Goal: Task Accomplishment & Management: Manage account settings

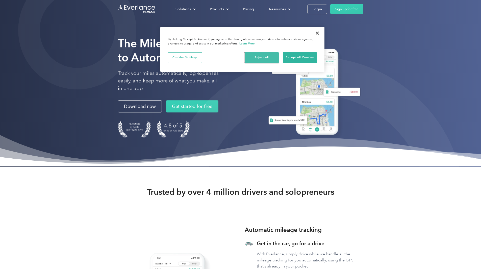
click at [260, 58] on button "Reject All" at bounding box center [262, 57] width 34 height 11
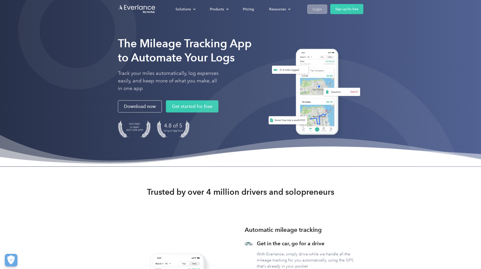
click at [322, 10] on div "Login" at bounding box center [316, 9] width 9 height 6
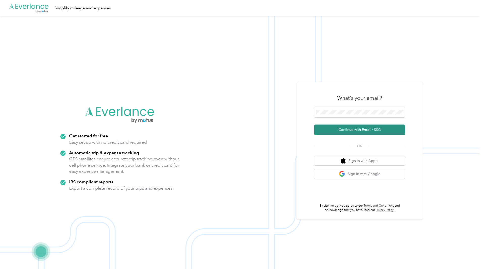
click at [371, 132] on button "Continue with Email / SSO" at bounding box center [359, 129] width 91 height 11
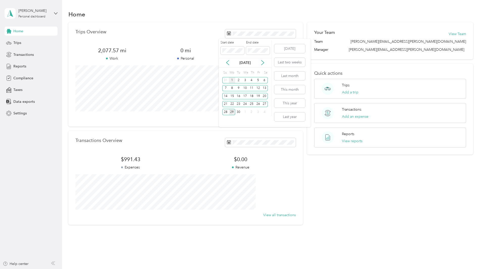
click at [231, 81] on div "1" at bounding box center [232, 80] width 7 height 6
click at [238, 113] on div "30" at bounding box center [238, 112] width 7 height 6
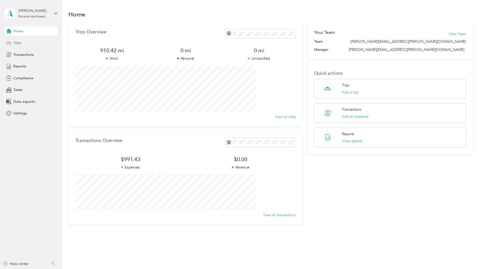
click at [42, 46] on div "Trips" at bounding box center [31, 42] width 53 height 9
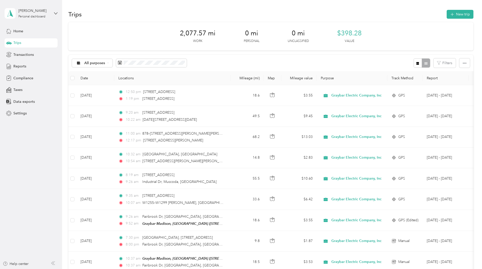
click at [255, 49] on div "2,077.57 mi Work 0 mi Personal 0 mi Unclassified $398.28 Value" at bounding box center [270, 36] width 405 height 28
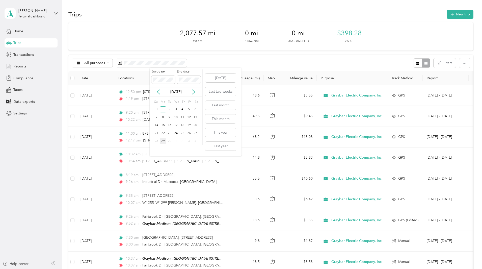
click at [163, 140] on div "29" at bounding box center [163, 141] width 7 height 6
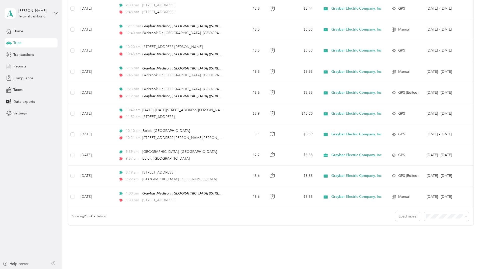
click at [418, 238] on ol "25 per load 50 per load 100 per load" at bounding box center [411, 236] width 45 height 27
click at [416, 237] on li "50 per load" at bounding box center [411, 235] width 45 height 9
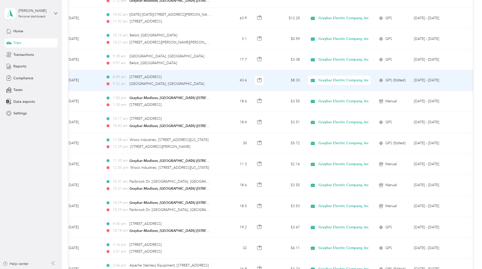
scroll to position [0, 22]
click at [242, 78] on td "43.6" at bounding box center [234, 80] width 33 height 21
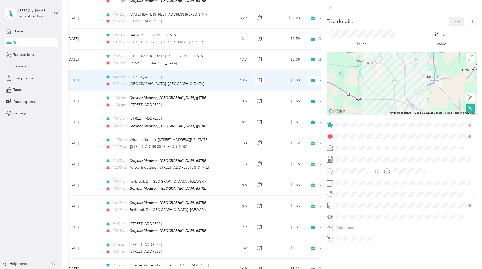
drag, startPoint x: 425, startPoint y: 97, endPoint x: 415, endPoint y: 71, distance: 28.1
click at [415, 71] on div at bounding box center [402, 82] width 150 height 63
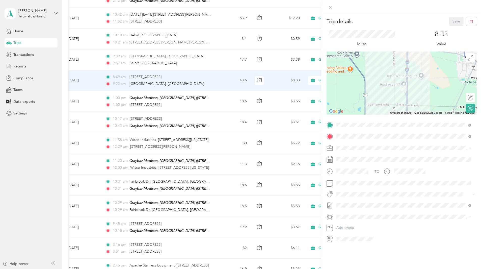
drag, startPoint x: 399, startPoint y: 79, endPoint x: 378, endPoint y: 82, distance: 21.4
click at [378, 82] on div at bounding box center [402, 82] width 150 height 63
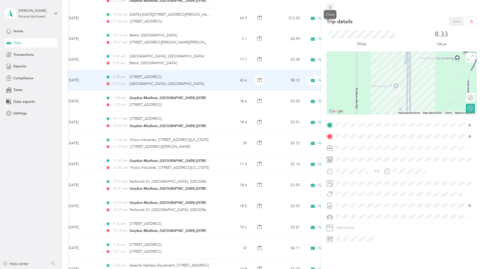
click at [332, 6] on icon at bounding box center [330, 7] width 4 height 4
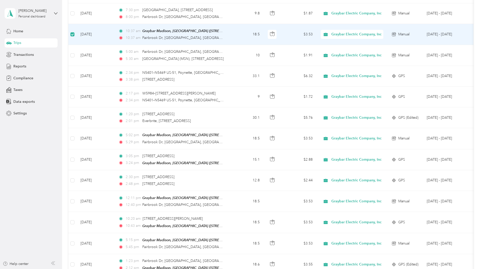
scroll to position [0, 0]
click at [114, 33] on td "[DATE]" at bounding box center [95, 34] width 38 height 21
click at [114, 30] on td "[DATE]" at bounding box center [95, 34] width 38 height 21
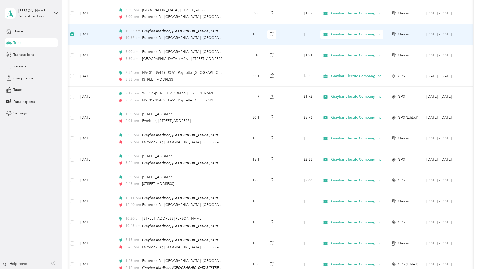
click at [264, 31] on td "18.5" at bounding box center [246, 34] width 33 height 21
click at [114, 33] on td "[DATE]" at bounding box center [95, 34] width 38 height 21
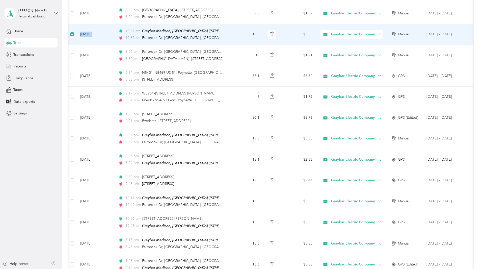
click at [114, 33] on td "[DATE]" at bounding box center [95, 34] width 38 height 21
click at [114, 31] on td "[DATE]" at bounding box center [95, 34] width 38 height 21
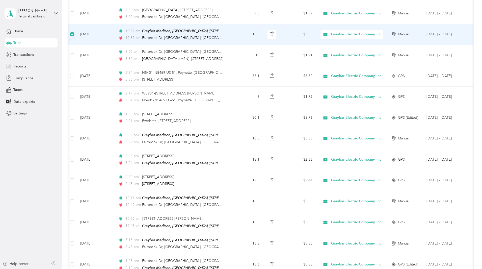
click at [114, 31] on td "[DATE]" at bounding box center [95, 34] width 38 height 21
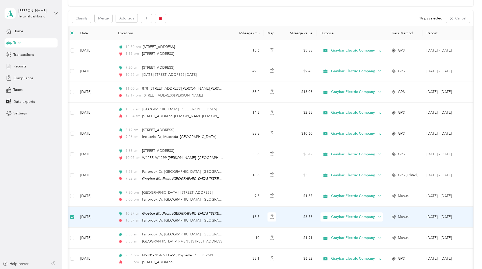
scroll to position [47, 0]
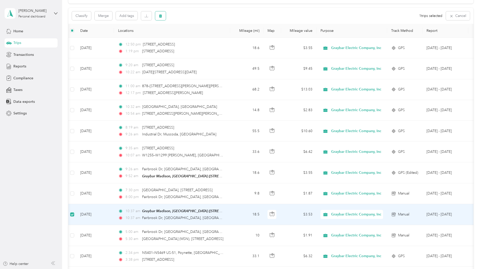
click at [166, 14] on button "button" at bounding box center [160, 15] width 11 height 9
click at [229, 39] on button "Yes" at bounding box center [232, 37] width 10 height 8
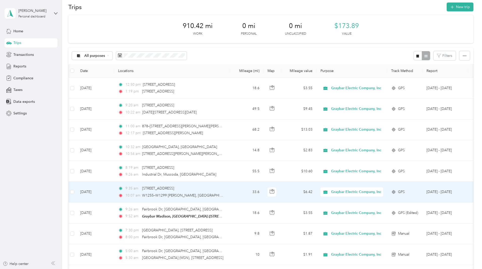
scroll to position [7, 0]
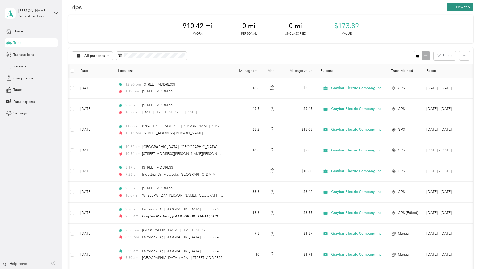
click at [447, 9] on button "New trip" at bounding box center [460, 7] width 27 height 9
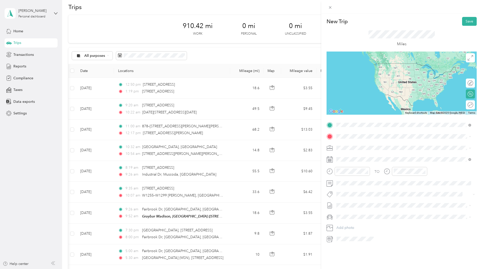
click at [384, 149] on div "TEAM [GEOGRAPHIC_DATA][STREET_ADDRESS][US_STATE]" at bounding box center [389, 149] width 86 height 12
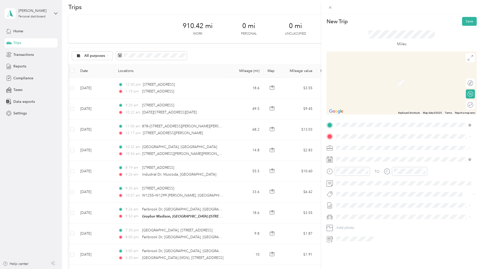
click at [360, 164] on span "[GEOGRAPHIC_DATA][US_STATE], [GEOGRAPHIC_DATA]" at bounding box center [392, 162] width 93 height 5
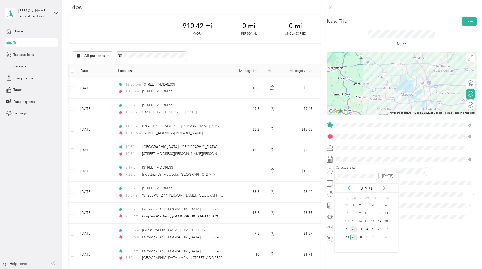
click at [354, 228] on div "22" at bounding box center [353, 229] width 7 height 6
click at [343, 191] on div "01" at bounding box center [342, 189] width 12 height 7
click at [355, 183] on div "30" at bounding box center [356, 181] width 12 height 7
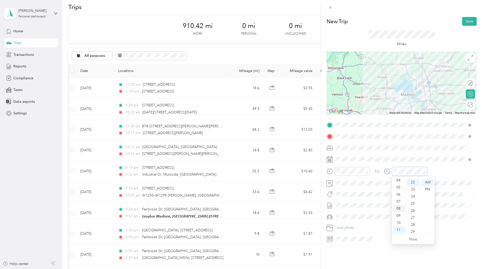
scroll to position [0, 0]
click at [400, 196] on div "02" at bounding box center [399, 196] width 12 height 7
click at [413, 182] on div "00" at bounding box center [413, 182] width 12 height 7
click at [465, 208] on span at bounding box center [406, 205] width 142 height 8
click at [466, 20] on button "Save" at bounding box center [469, 21] width 15 height 9
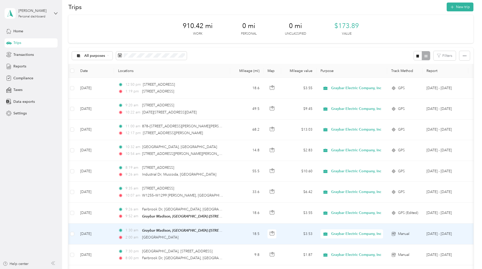
click at [230, 231] on td "1:30 am [GEOGRAPHIC_DATA], [GEOGRAPHIC_DATA] ([STREET_ADDRESS][US_STATE]) 2:00 …" at bounding box center [172, 233] width 116 height 21
click at [262, 269] on div at bounding box center [240, 269] width 480 height 0
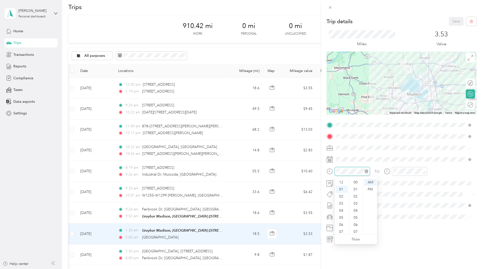
scroll to position [7, 0]
click at [372, 187] on div "PM" at bounding box center [370, 189] width 12 height 7
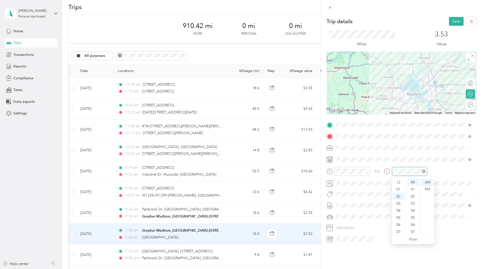
scroll to position [14, 0]
click at [427, 189] on div "PM" at bounding box center [428, 189] width 12 height 7
click at [450, 21] on button "Save" at bounding box center [456, 21] width 15 height 9
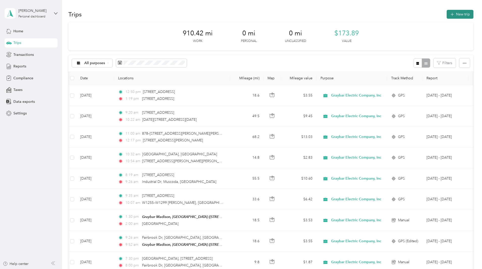
click at [447, 15] on button "New trip" at bounding box center [460, 14] width 27 height 9
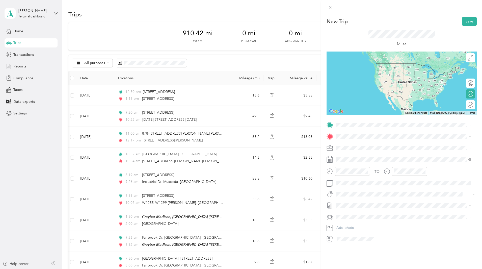
click at [231, 201] on div "New Trip Save This trip cannot be edited because it is either under review, app…" at bounding box center [241, 134] width 482 height 269
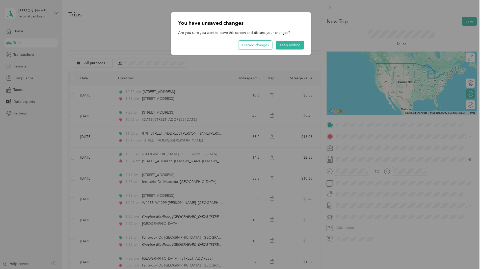
click at [256, 46] on button "Discard changes" at bounding box center [256, 45] width 34 height 9
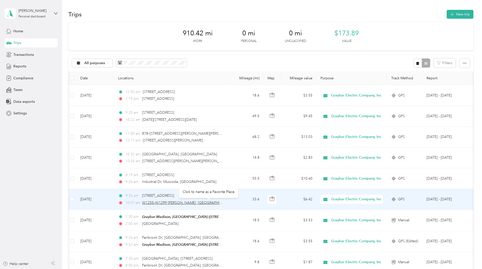
click at [205, 204] on span "W1255–W1299 [PERSON_NAME], [GEOGRAPHIC_DATA], [GEOGRAPHIC_DATA]" at bounding box center [207, 202] width 130 height 4
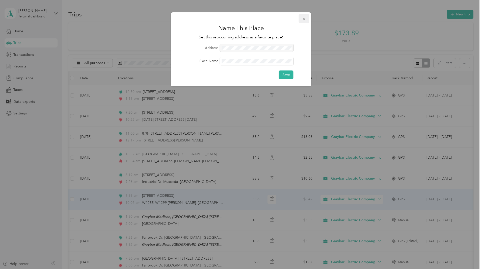
click at [301, 18] on button "button" at bounding box center [304, 18] width 11 height 9
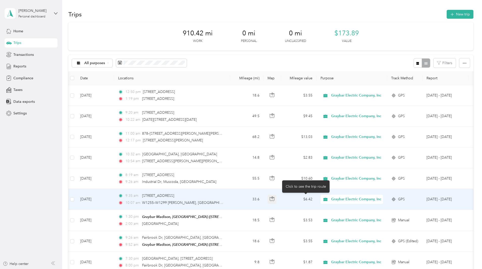
click at [274, 200] on icon "button" at bounding box center [272, 198] width 5 height 5
click at [264, 200] on td "33.6" at bounding box center [246, 199] width 33 height 21
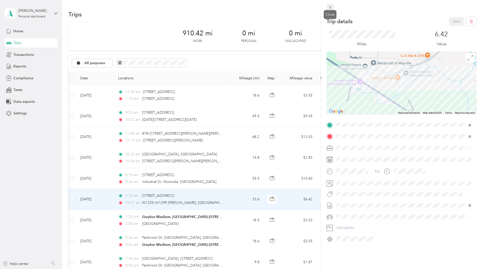
click at [331, 6] on icon at bounding box center [330, 7] width 4 height 4
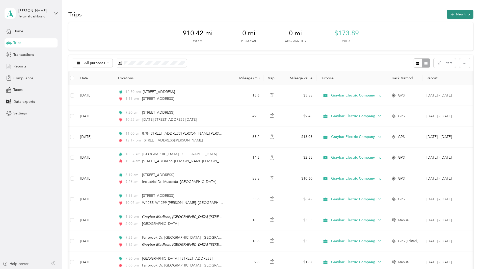
click at [447, 16] on button "New trip" at bounding box center [460, 14] width 27 height 9
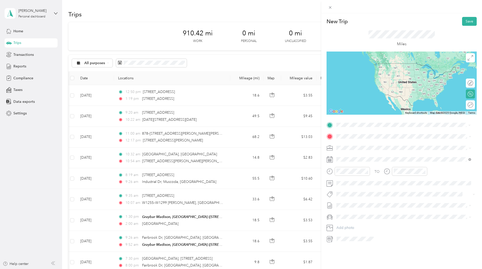
click at [419, 148] on li "[STREET_ADDRESS][US_STATE]" at bounding box center [404, 143] width 138 height 10
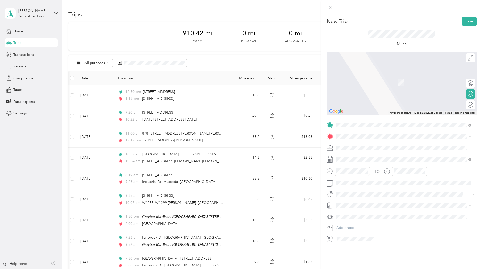
click at [374, 158] on li "[STREET_ADDRESS][US_STATE]" at bounding box center [404, 152] width 138 height 10
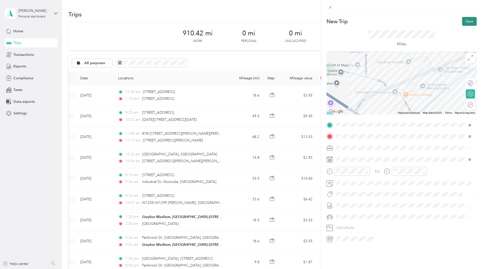
click at [467, 23] on button "Save" at bounding box center [469, 21] width 15 height 9
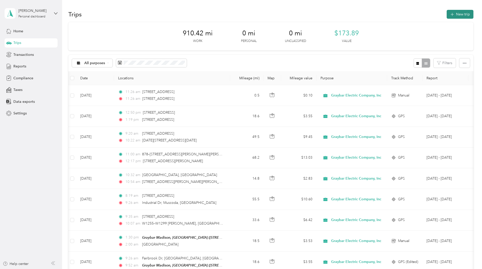
click at [447, 14] on button "New trip" at bounding box center [460, 14] width 27 height 9
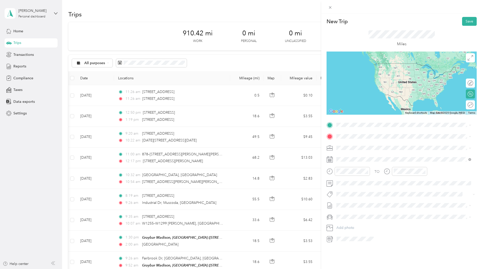
click at [370, 144] on span "[STREET_ADDRESS][US_STATE]" at bounding box center [371, 141] width 50 height 5
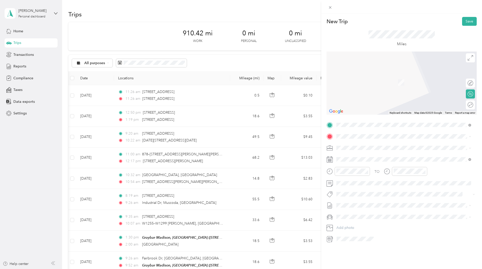
click at [361, 154] on span "[STREET_ADDRESS][US_STATE]" at bounding box center [371, 151] width 50 height 5
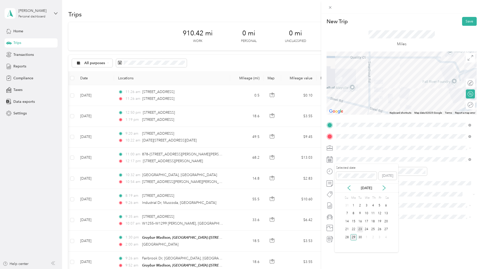
click at [358, 228] on div "23" at bounding box center [360, 229] width 7 height 6
click at [463, 19] on button "Save" at bounding box center [469, 21] width 15 height 9
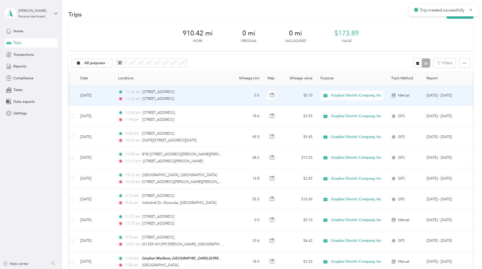
click at [113, 98] on td "[DATE]" at bounding box center [95, 95] width 38 height 21
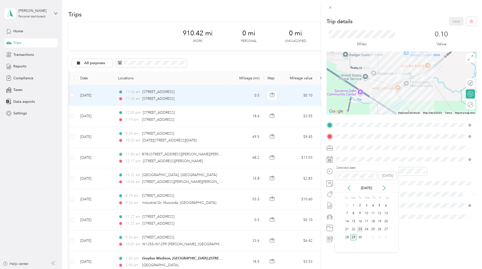
click at [358, 228] on div "23" at bounding box center [360, 229] width 7 height 6
click at [453, 21] on button "Save" at bounding box center [456, 21] width 15 height 9
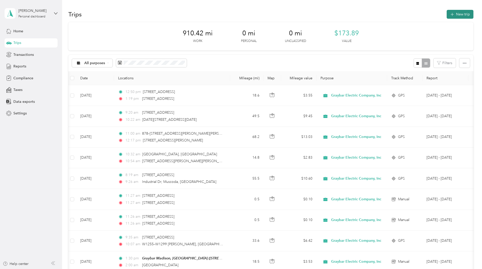
click at [447, 11] on button "New trip" at bounding box center [460, 14] width 27 height 9
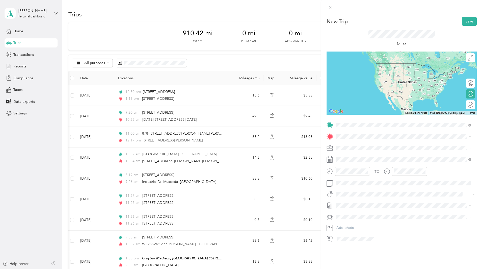
click at [370, 140] on div "[STREET_ADDRESS][US_STATE]" at bounding box center [403, 143] width 131 height 7
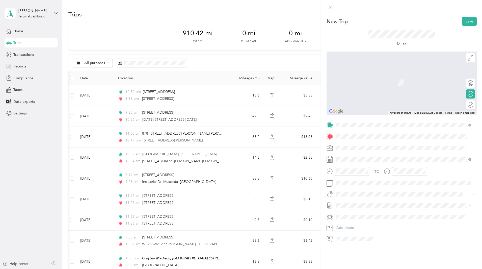
click at [374, 152] on span "[STREET_ADDRESS][US_STATE]" at bounding box center [371, 154] width 50 height 5
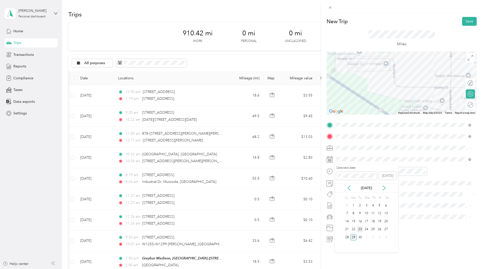
click at [361, 229] on div "23" at bounding box center [360, 229] width 7 height 6
click at [462, 19] on button "Save" at bounding box center [469, 21] width 15 height 9
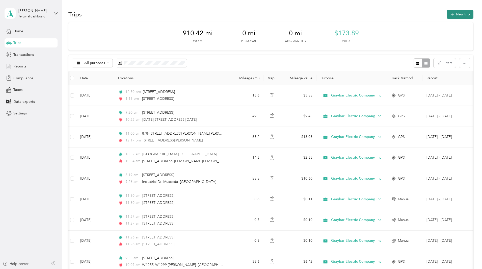
click at [447, 14] on button "New trip" at bounding box center [460, 14] width 27 height 9
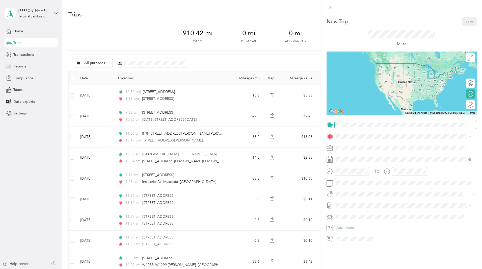
click at [365, 127] on span at bounding box center [406, 125] width 142 height 8
click at [372, 144] on div "[STREET_ADDRESS][US_STATE]" at bounding box center [403, 140] width 131 height 7
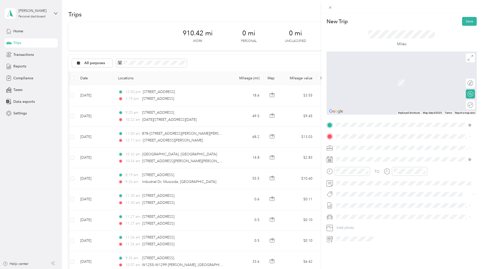
click at [376, 164] on span "[GEOGRAPHIC_DATA][US_STATE], [GEOGRAPHIC_DATA]" at bounding box center [392, 162] width 93 height 5
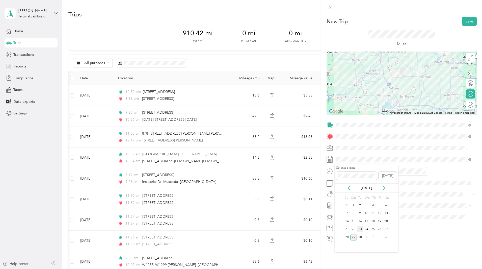
click at [359, 228] on div "23" at bounding box center [360, 229] width 7 height 6
click at [468, 22] on button "Save" at bounding box center [469, 21] width 15 height 9
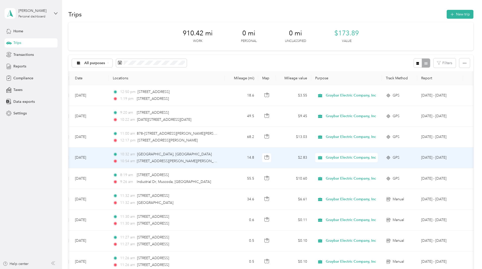
scroll to position [0, 6]
click at [219, 157] on div "10:32 am [GEOGRAPHIC_DATA], [GEOGRAPHIC_DATA]" at bounding box center [166, 154] width 106 height 6
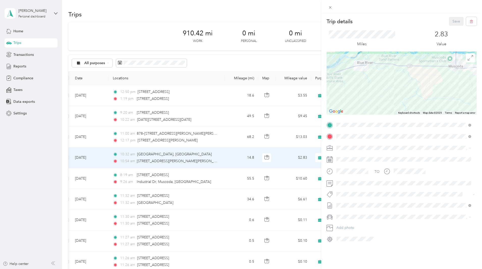
click at [449, 77] on div at bounding box center [402, 82] width 150 height 63
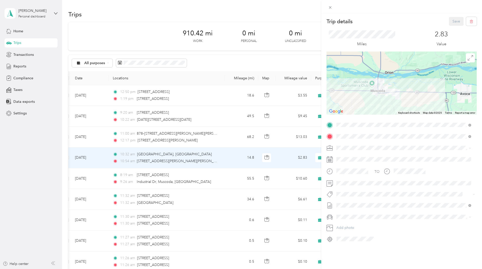
drag, startPoint x: 432, startPoint y: 77, endPoint x: 355, endPoint y: 98, distance: 79.4
click at [355, 98] on div at bounding box center [402, 82] width 150 height 63
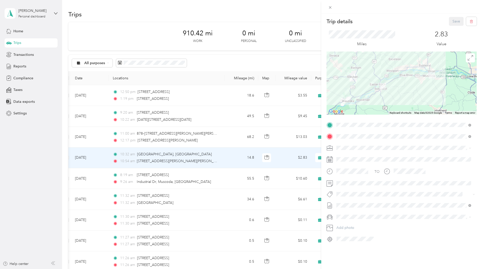
drag, startPoint x: 345, startPoint y: 109, endPoint x: 388, endPoint y: 95, distance: 45.3
click at [388, 95] on div at bounding box center [402, 82] width 150 height 63
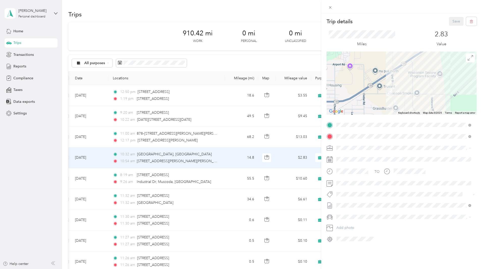
drag, startPoint x: 426, startPoint y: 73, endPoint x: 407, endPoint y: 107, distance: 38.8
click at [407, 107] on div at bounding box center [402, 82] width 150 height 63
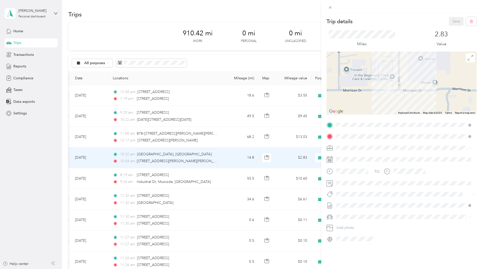
click at [420, 60] on div at bounding box center [402, 82] width 150 height 63
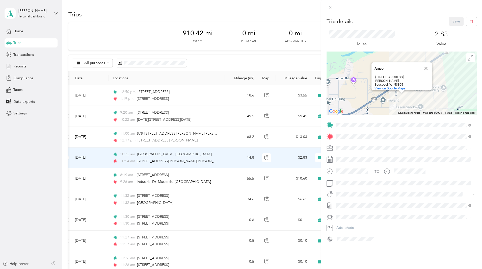
click at [437, 96] on div "Amcor Amcor [STREET_ADDRESS][PERSON_NAME][PERSON_NAME] View on Google Maps" at bounding box center [402, 82] width 150 height 63
click at [424, 67] on button "Close" at bounding box center [426, 68] width 12 height 12
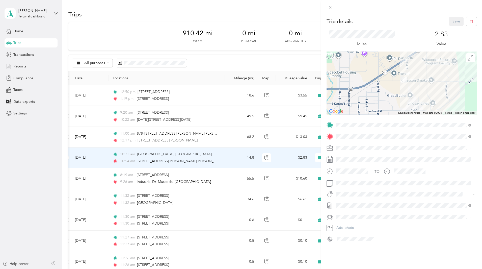
drag, startPoint x: 408, startPoint y: 96, endPoint x: 418, endPoint y: 68, distance: 29.8
click at [418, 68] on div at bounding box center [402, 82] width 150 height 63
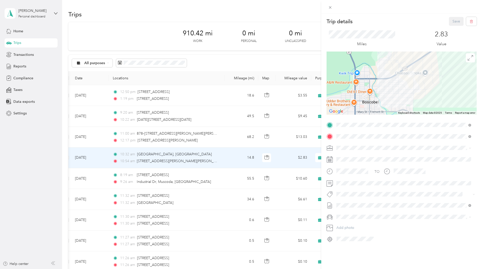
click at [239, 136] on div "Trip details Save This trip cannot be edited because it is either under review,…" at bounding box center [241, 134] width 482 height 269
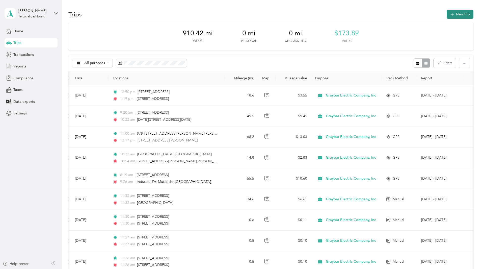
click at [447, 13] on button "New trip" at bounding box center [460, 14] width 27 height 9
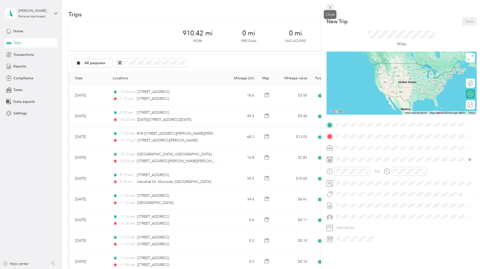
click at [329, 5] on span at bounding box center [330, 7] width 7 height 7
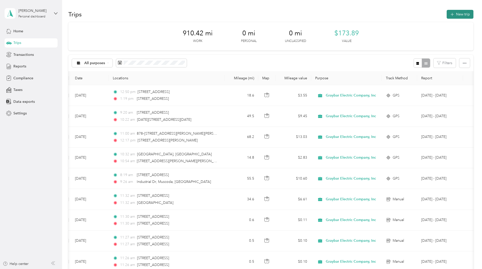
click at [447, 13] on button "New trip" at bounding box center [460, 14] width 27 height 9
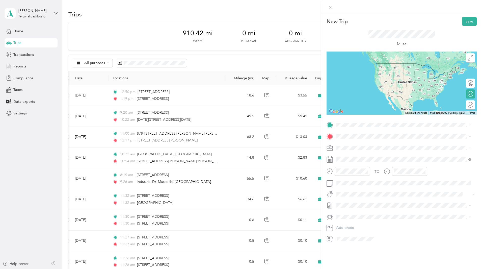
click at [368, 143] on span "[STREET_ADDRESS][US_STATE]" at bounding box center [371, 141] width 50 height 5
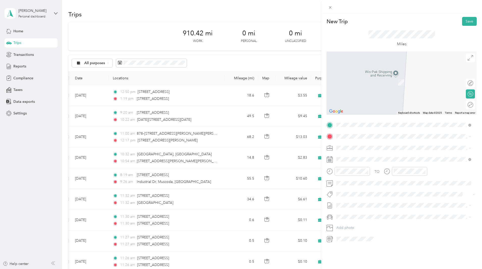
click at [373, 168] on div "[GEOGRAPHIC_DATA][US_STATE], [GEOGRAPHIC_DATA]" at bounding box center [403, 164] width 131 height 7
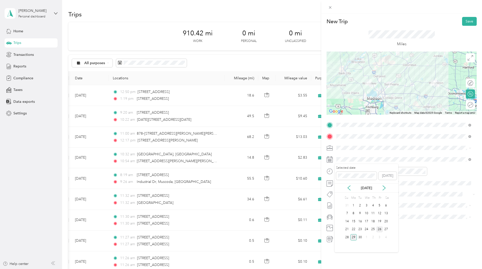
click at [377, 229] on div "26" at bounding box center [379, 229] width 7 height 6
click at [467, 17] on button "Save" at bounding box center [469, 21] width 15 height 9
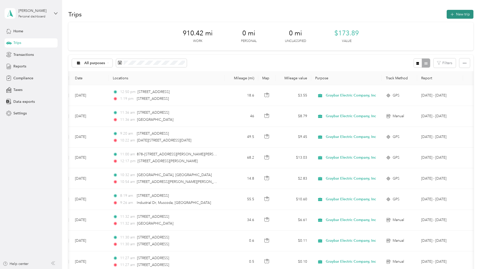
click at [447, 15] on button "New trip" at bounding box center [460, 14] width 27 height 9
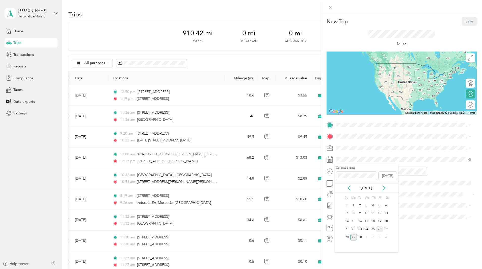
click at [377, 228] on div "26" at bounding box center [379, 229] width 7 height 6
click at [382, 149] on div "TEAM [GEOGRAPHIC_DATA][STREET_ADDRESS][US_STATE]" at bounding box center [389, 149] width 86 height 12
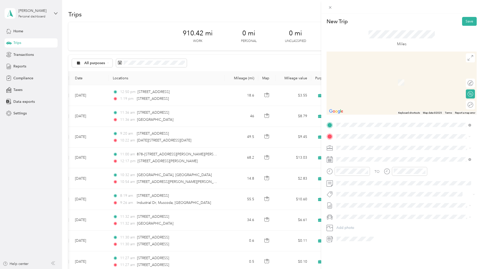
click at [372, 167] on span "[GEOGRAPHIC_DATA][US_STATE], [GEOGRAPHIC_DATA]" at bounding box center [392, 165] width 93 height 5
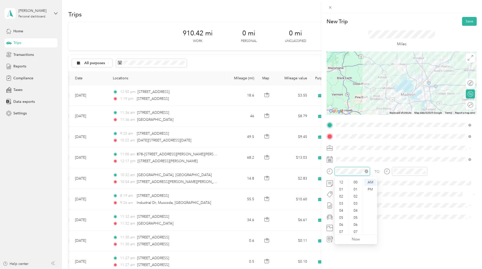
scroll to position [30, 0]
click at [341, 182] on div "04" at bounding box center [342, 180] width 12 height 7
click at [357, 192] on div "30" at bounding box center [356, 192] width 12 height 7
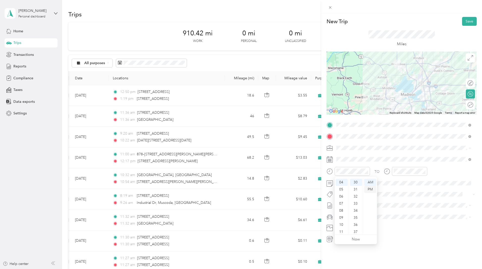
click at [370, 190] on div "PM" at bounding box center [370, 189] width 12 height 7
click at [401, 187] on div "05" at bounding box center [399, 187] width 12 height 7
click at [413, 180] on div "00" at bounding box center [413, 182] width 12 height 7
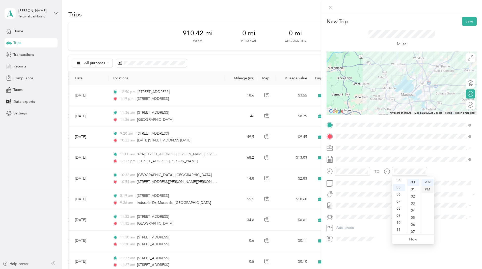
click at [427, 189] on div "PM" at bounding box center [428, 189] width 12 height 7
click at [449, 186] on span at bounding box center [406, 183] width 142 height 8
click at [469, 18] on button "Save" at bounding box center [469, 21] width 15 height 9
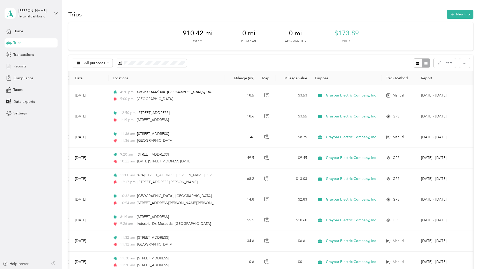
click at [15, 69] on div "Reports" at bounding box center [31, 66] width 53 height 9
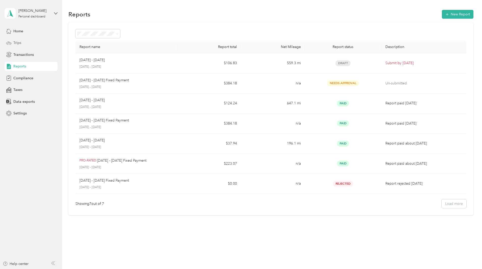
click at [25, 43] on div "Trips" at bounding box center [31, 42] width 53 height 9
